Goal: Obtain resource: Obtain resource

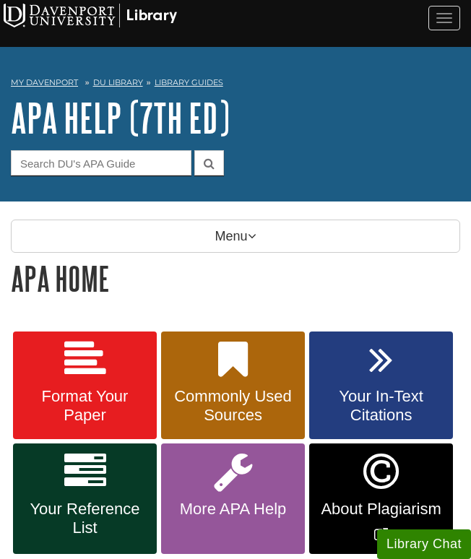
scroll to position [139, 0]
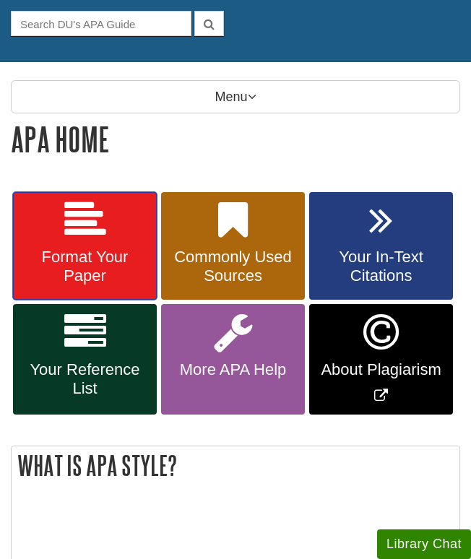
click at [131, 290] on link "Format Your Paper" at bounding box center [85, 246] width 144 height 108
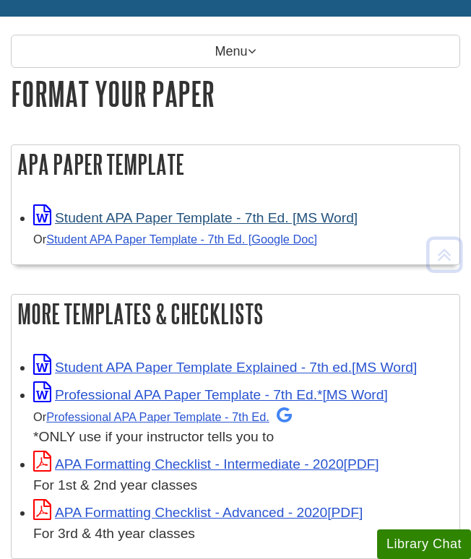
scroll to position [212, 0]
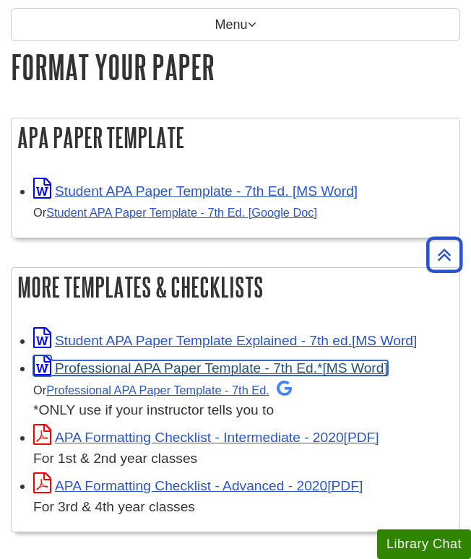
click at [217, 367] on link "Professional APA Paper Template - 7th Ed.*" at bounding box center [210, 367] width 354 height 15
click at [212, 369] on link "Professional APA Paper Template - 7th Ed.*" at bounding box center [210, 367] width 354 height 15
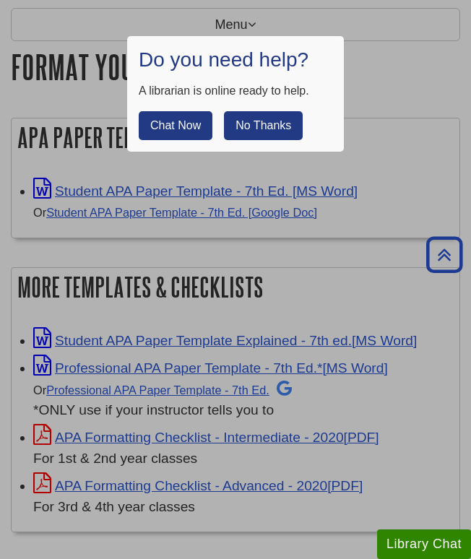
click at [333, 68] on div "Do you need help? A librarian is online ready to help. Chat Now No Thanks" at bounding box center [235, 94] width 217 height 116
click at [261, 129] on button "No Thanks" at bounding box center [263, 125] width 79 height 29
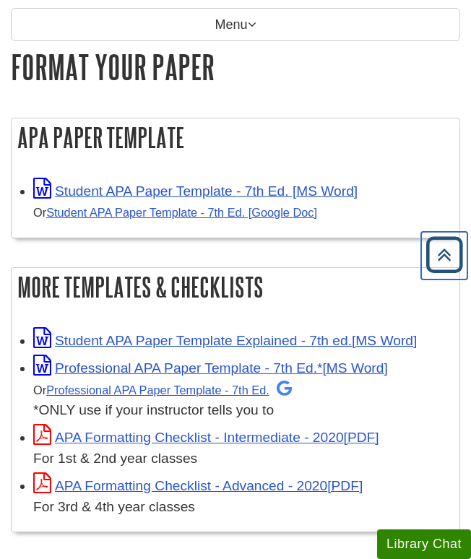
click at [448, 253] on icon "Back to Top" at bounding box center [444, 255] width 46 height 46
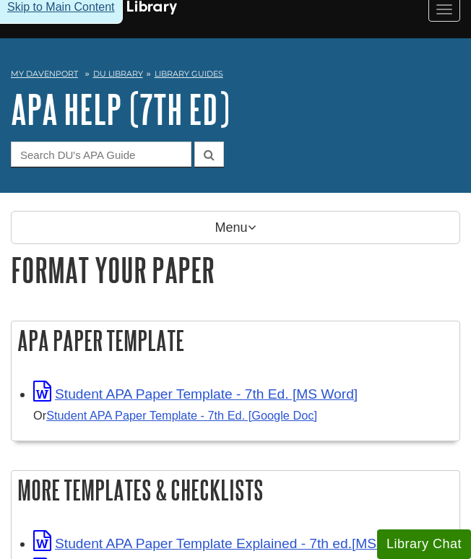
scroll to position [0, 0]
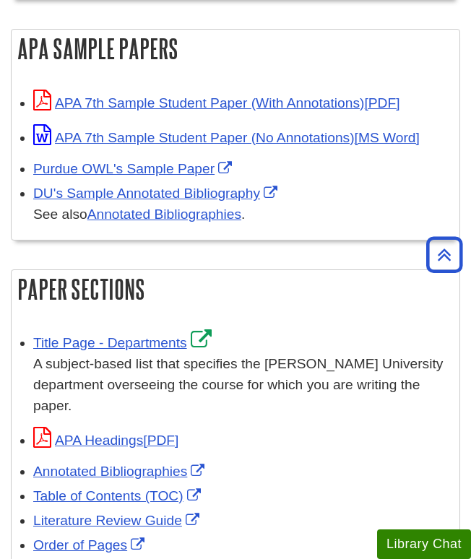
scroll to position [783, 0]
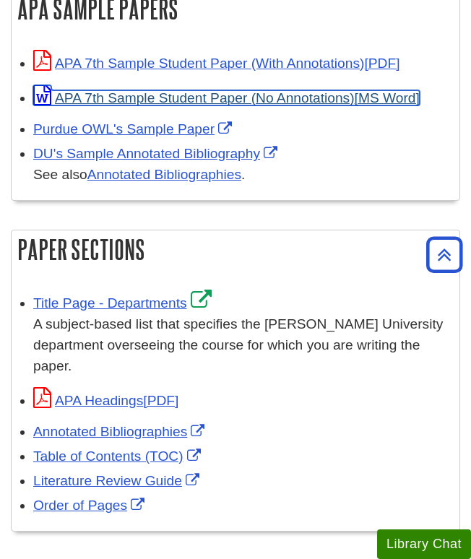
click at [173, 95] on link "APA 7th Sample Student Paper (No Annotations)" at bounding box center [226, 97] width 386 height 15
